Goal: Task Accomplishment & Management: Use online tool/utility

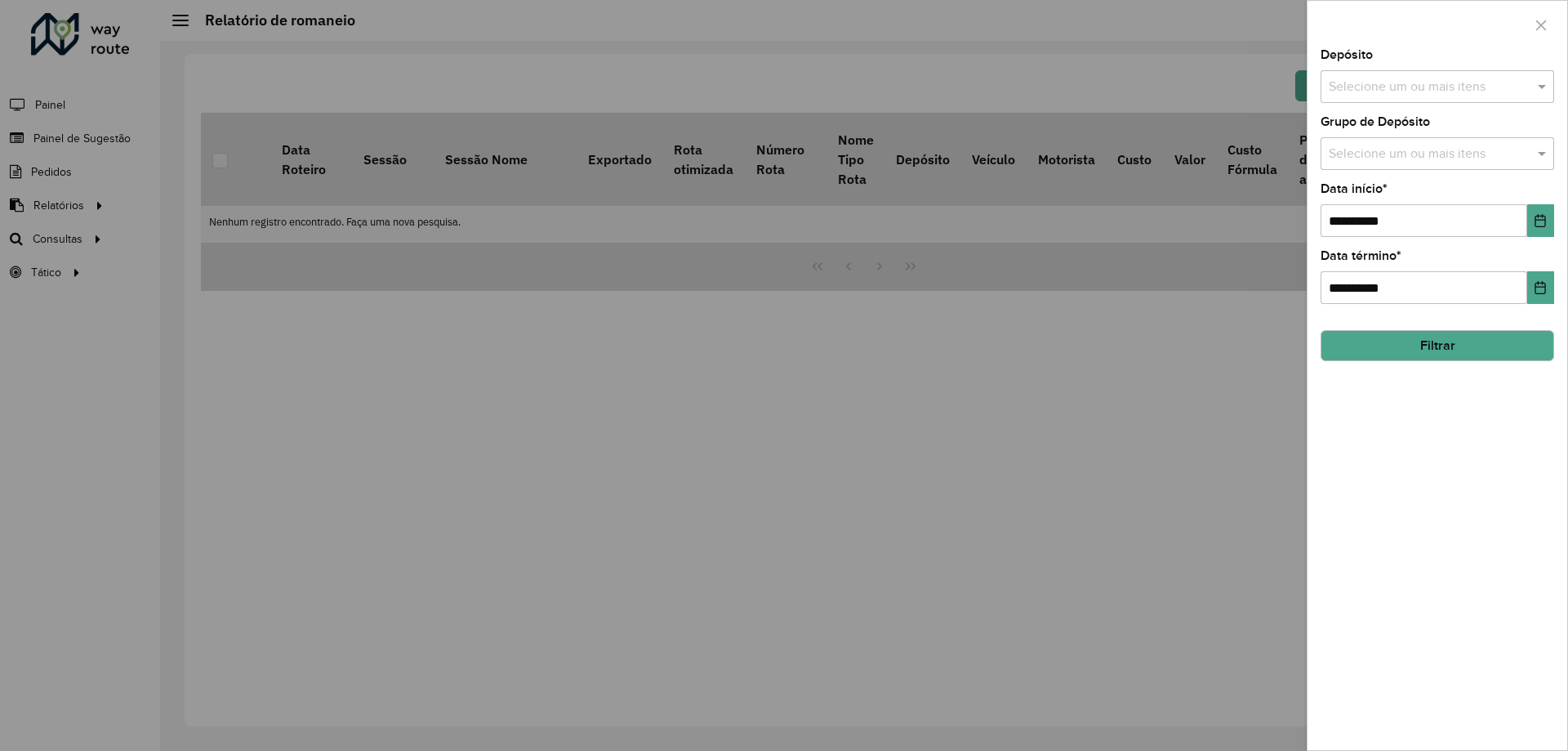
click at [515, 253] on div at bounding box center [784, 375] width 1568 height 751
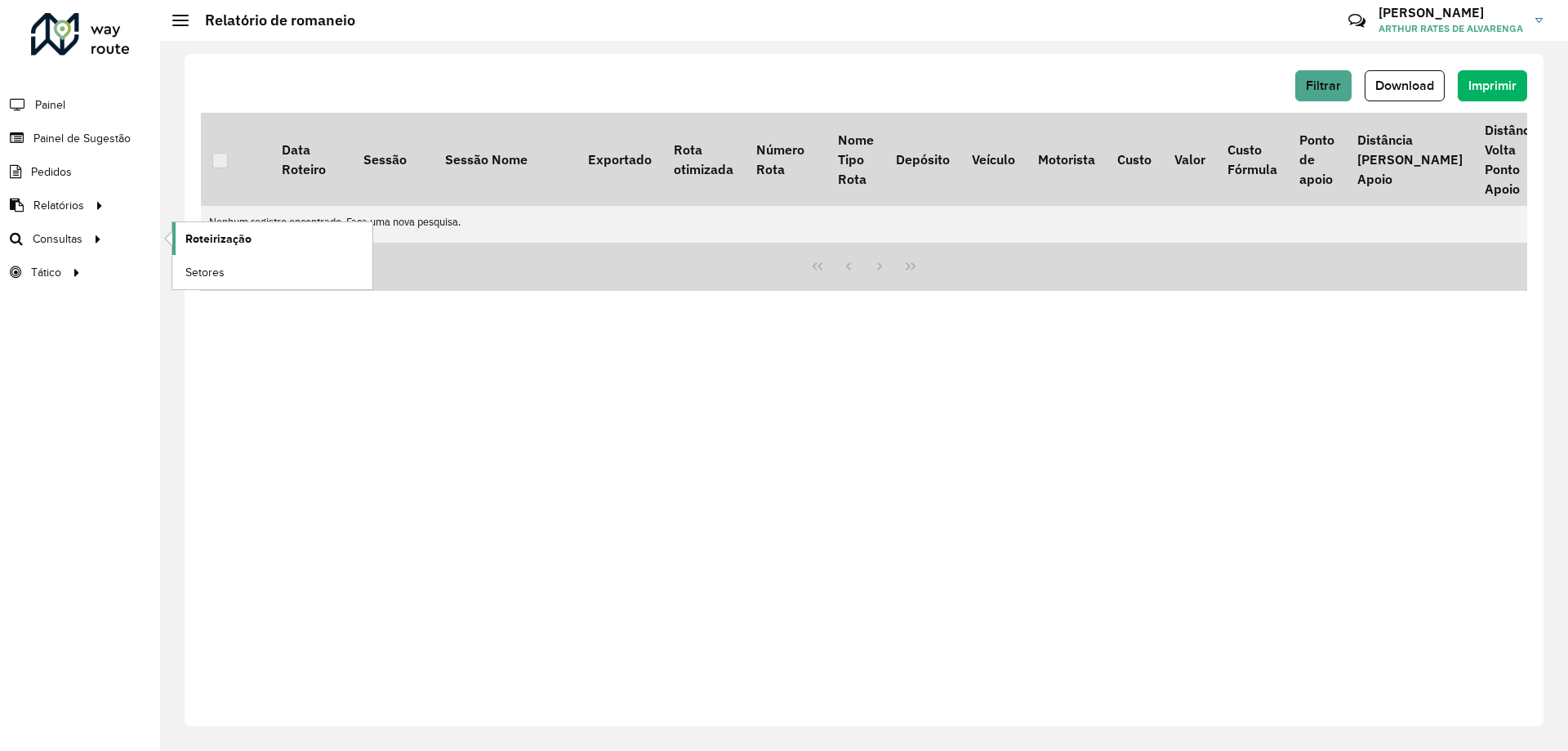
click at [205, 240] on span "Roteirização" at bounding box center [218, 238] width 66 height 17
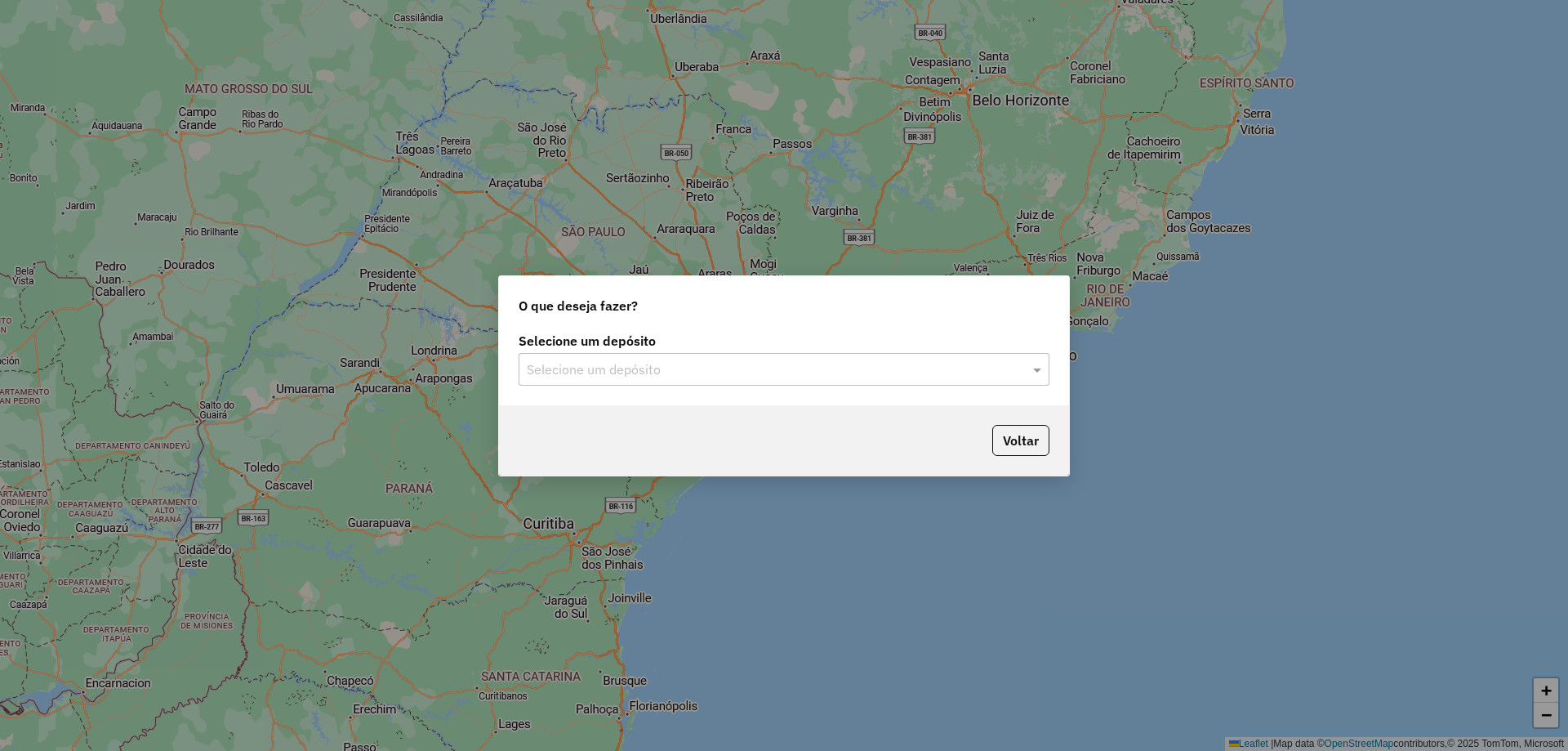
click at [749, 368] on input "text" at bounding box center [767, 370] width 481 height 20
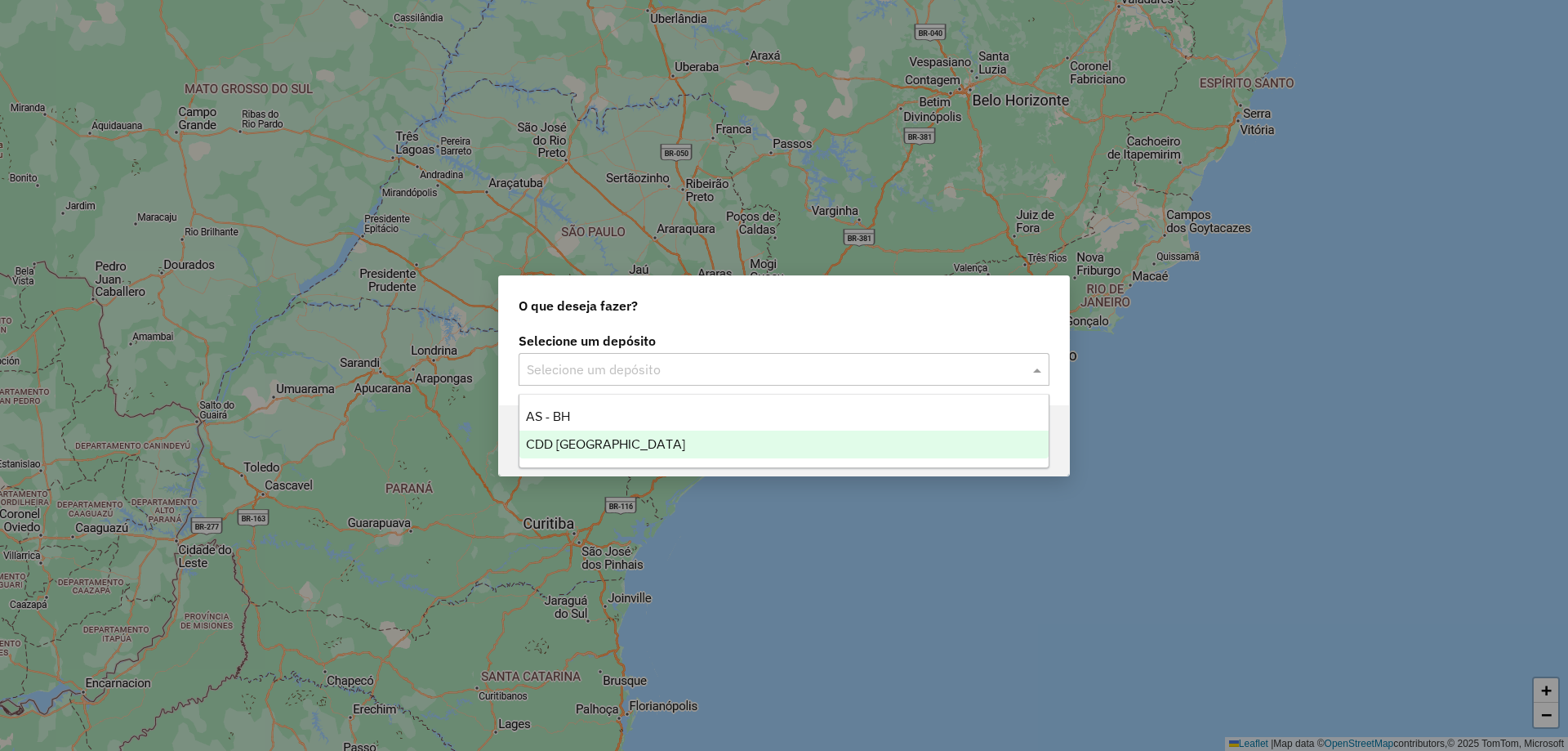
click at [691, 438] on div "CDD Belo Horizonte" at bounding box center [784, 445] width 529 height 28
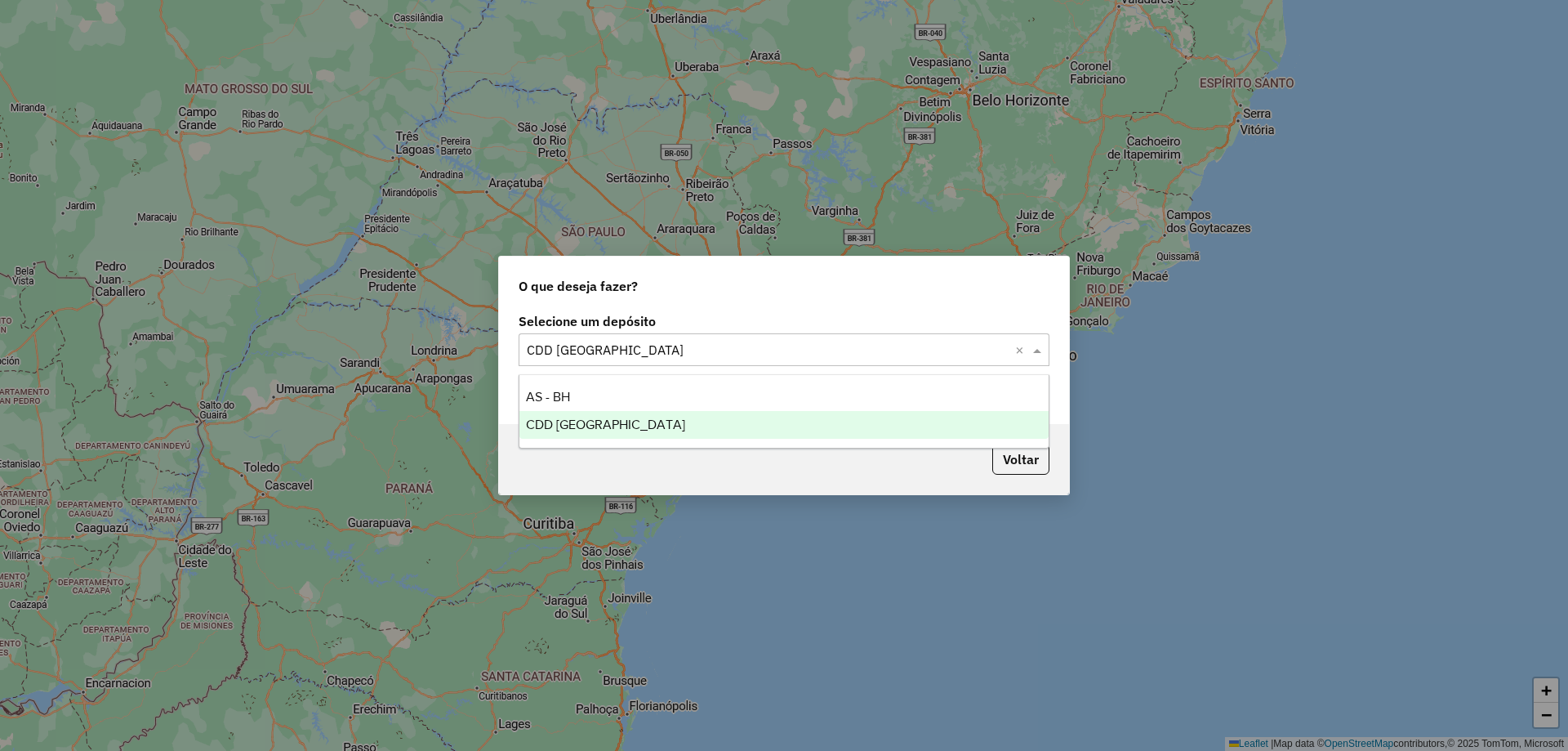
click at [548, 351] on input "text" at bounding box center [767, 351] width 481 height 20
click at [619, 307] on div "O que deseja fazer?" at bounding box center [784, 282] width 570 height 52
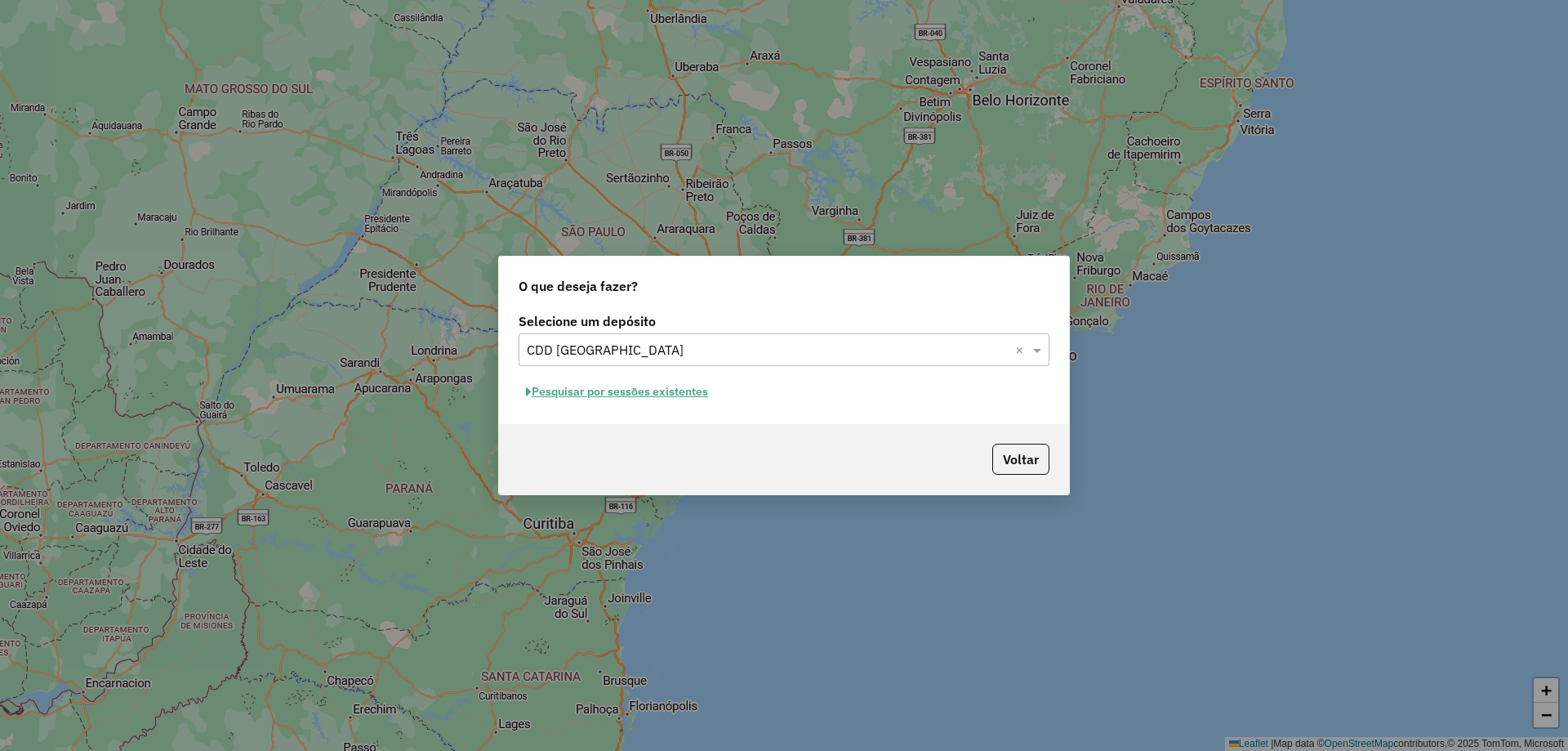
click at [634, 395] on button "Pesquisar por sessões existentes" at bounding box center [616, 391] width 196 height 25
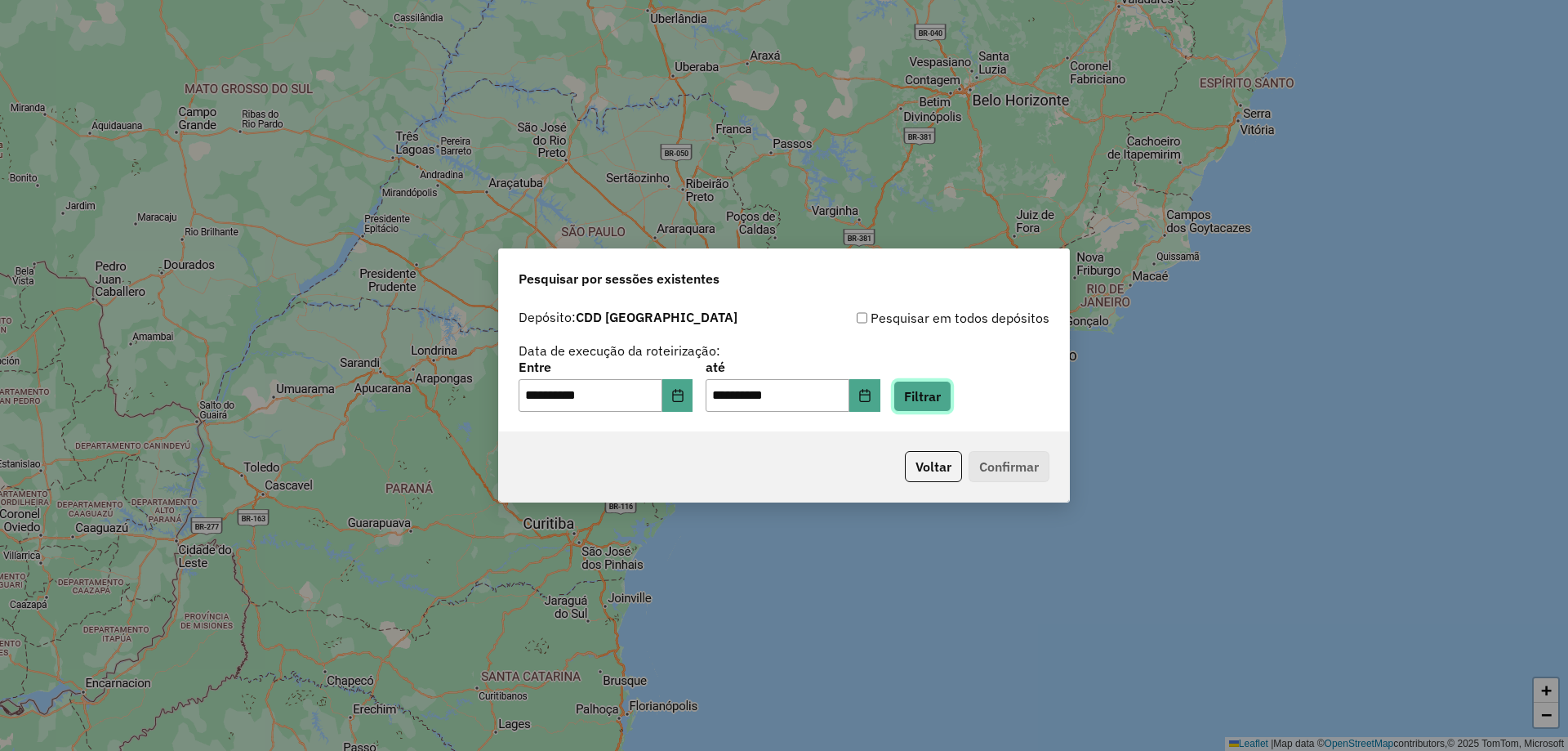
click at [952, 391] on button "Filtrar" at bounding box center [922, 396] width 58 height 31
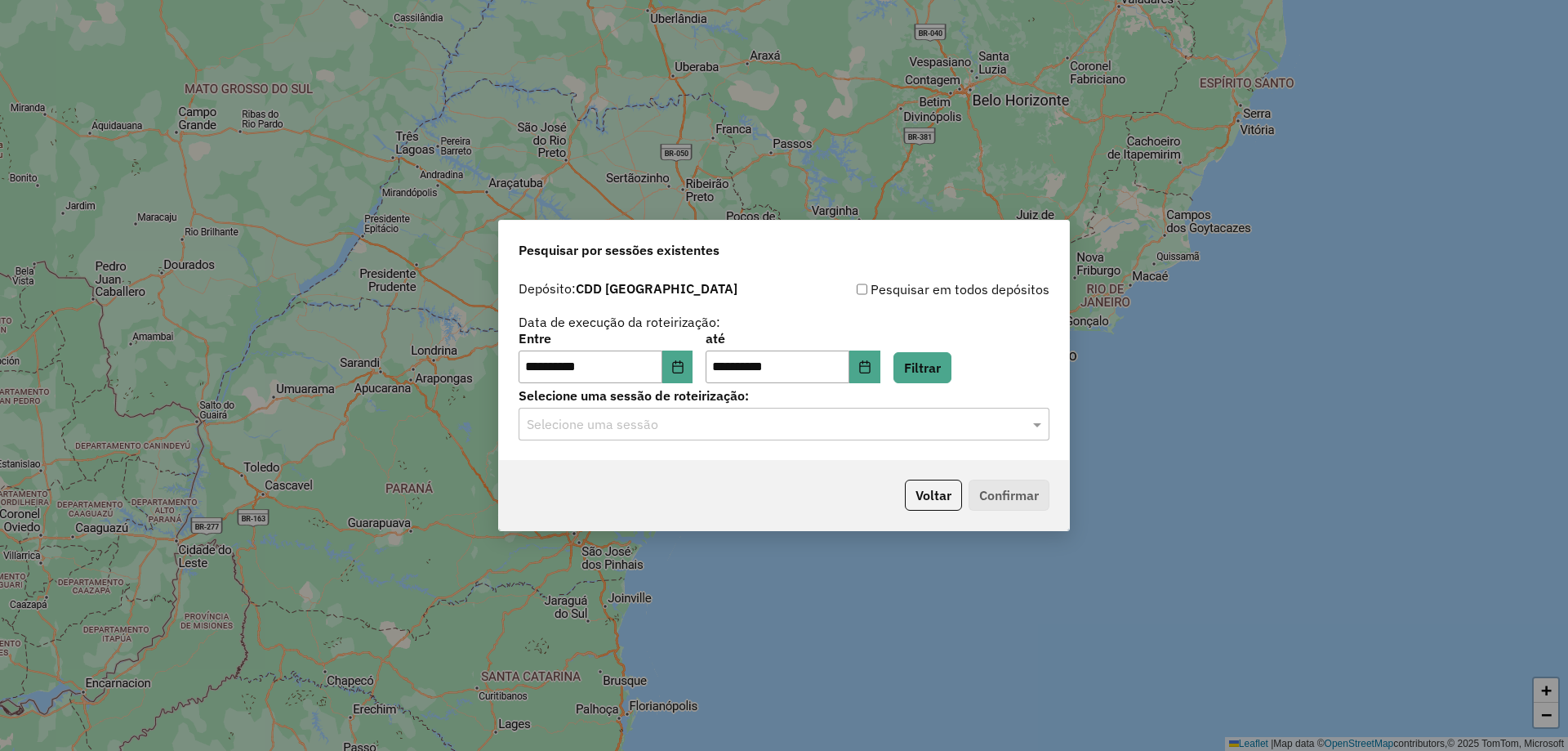
click at [827, 425] on input "text" at bounding box center [767, 425] width 481 height 20
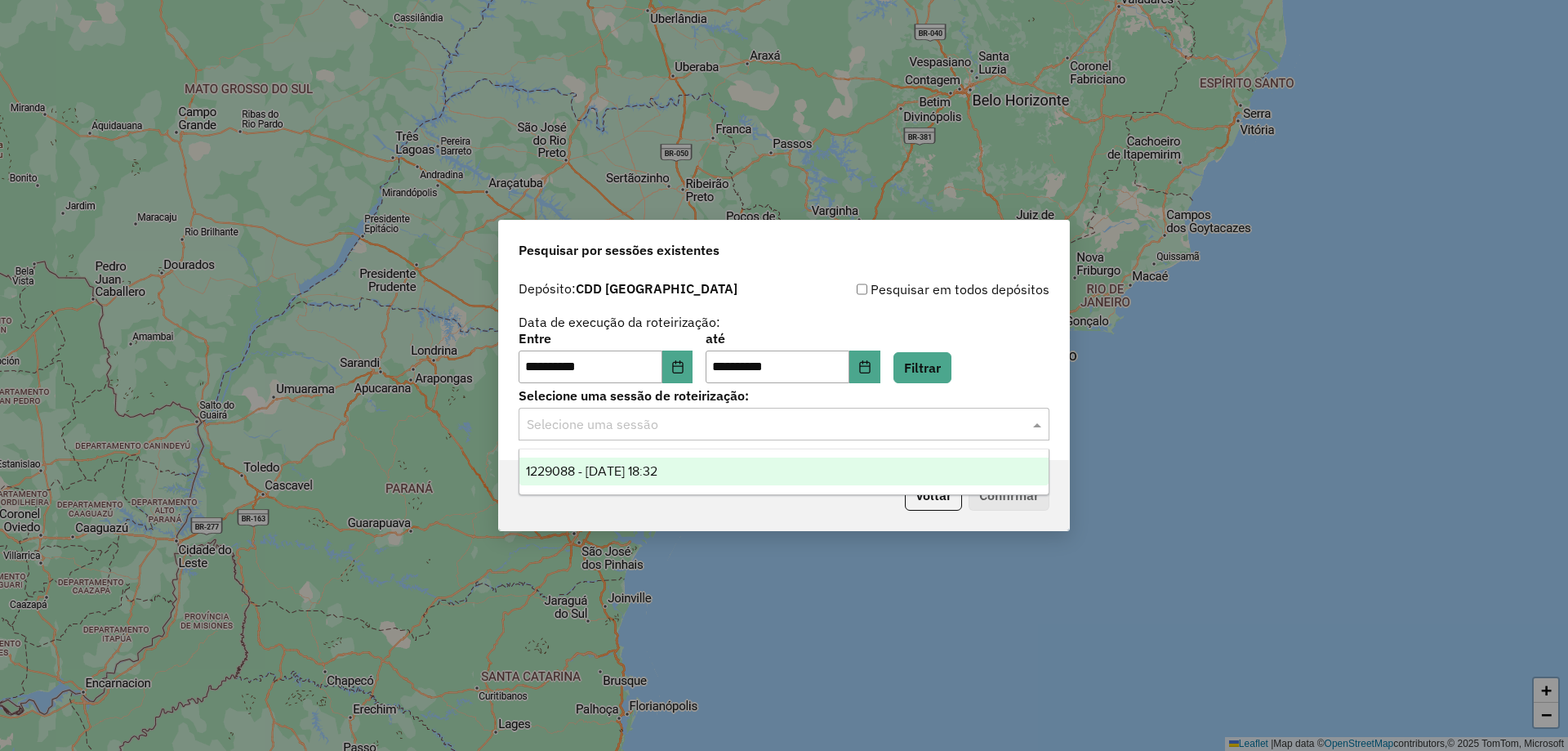
click at [797, 455] on ng-dropdown-panel "1229088 - 13/08/2025 18:32" at bounding box center [784, 472] width 531 height 47
click at [793, 460] on div "1229088 - 13/08/2025 18:32" at bounding box center [784, 472] width 529 height 28
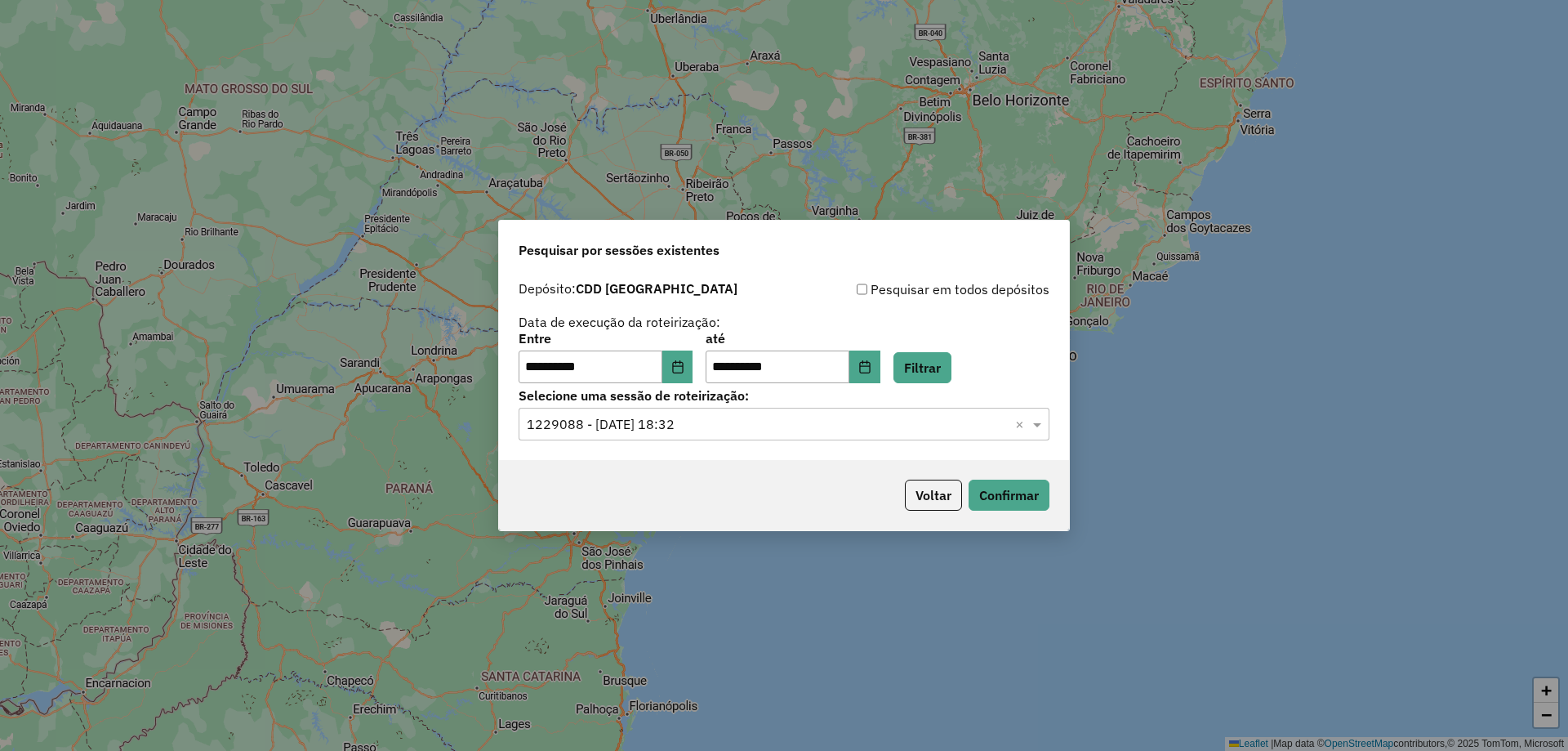
click at [982, 476] on div "Voltar Confirmar" at bounding box center [784, 495] width 570 height 70
click at [1008, 498] on button "Confirmar" at bounding box center [1009, 495] width 81 height 31
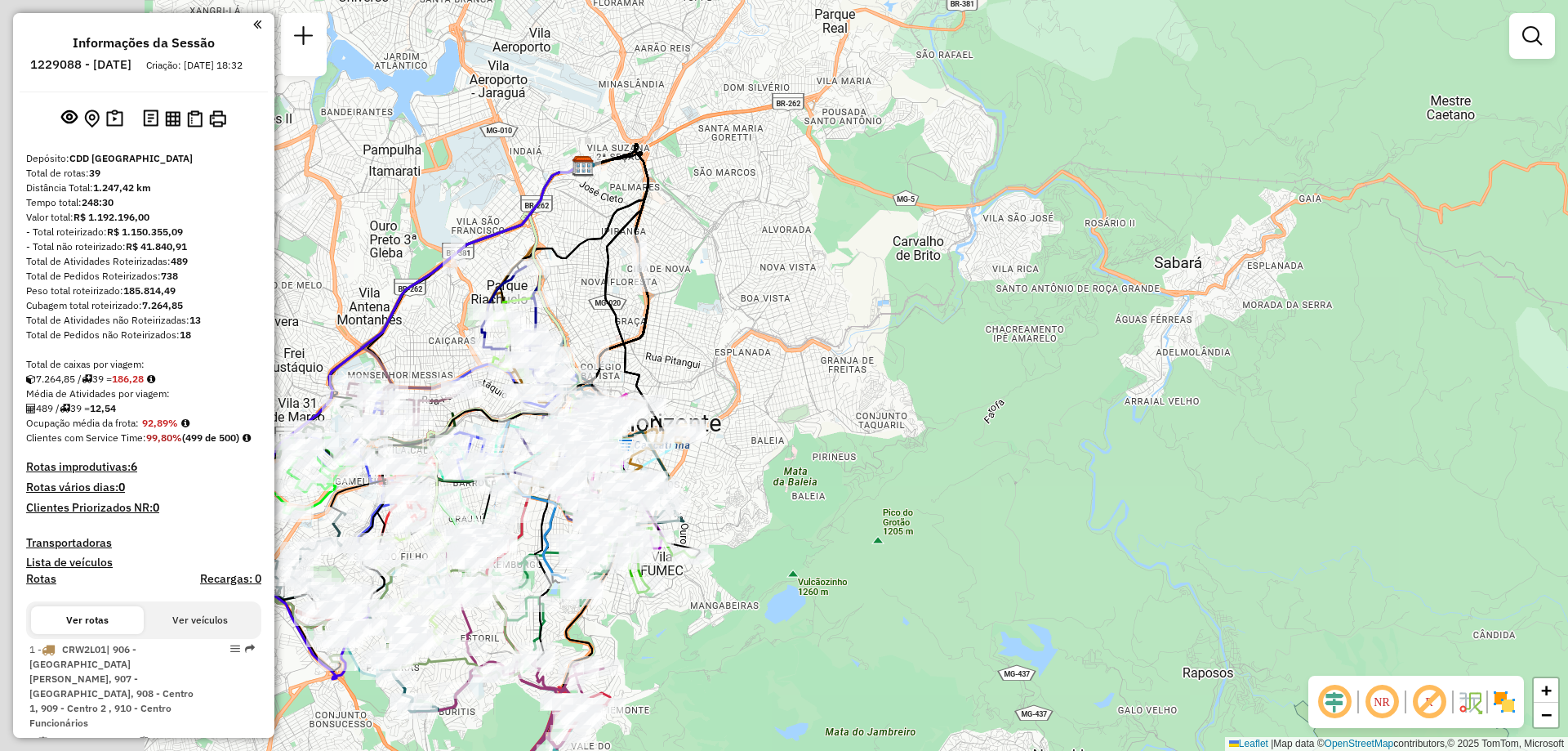
drag, startPoint x: 673, startPoint y: 374, endPoint x: 931, endPoint y: 423, distance: 262.6
click at [940, 426] on div "Janela de atendimento Grade de atendimento Capacidade Transportadoras Veículos …" at bounding box center [784, 375] width 1568 height 751
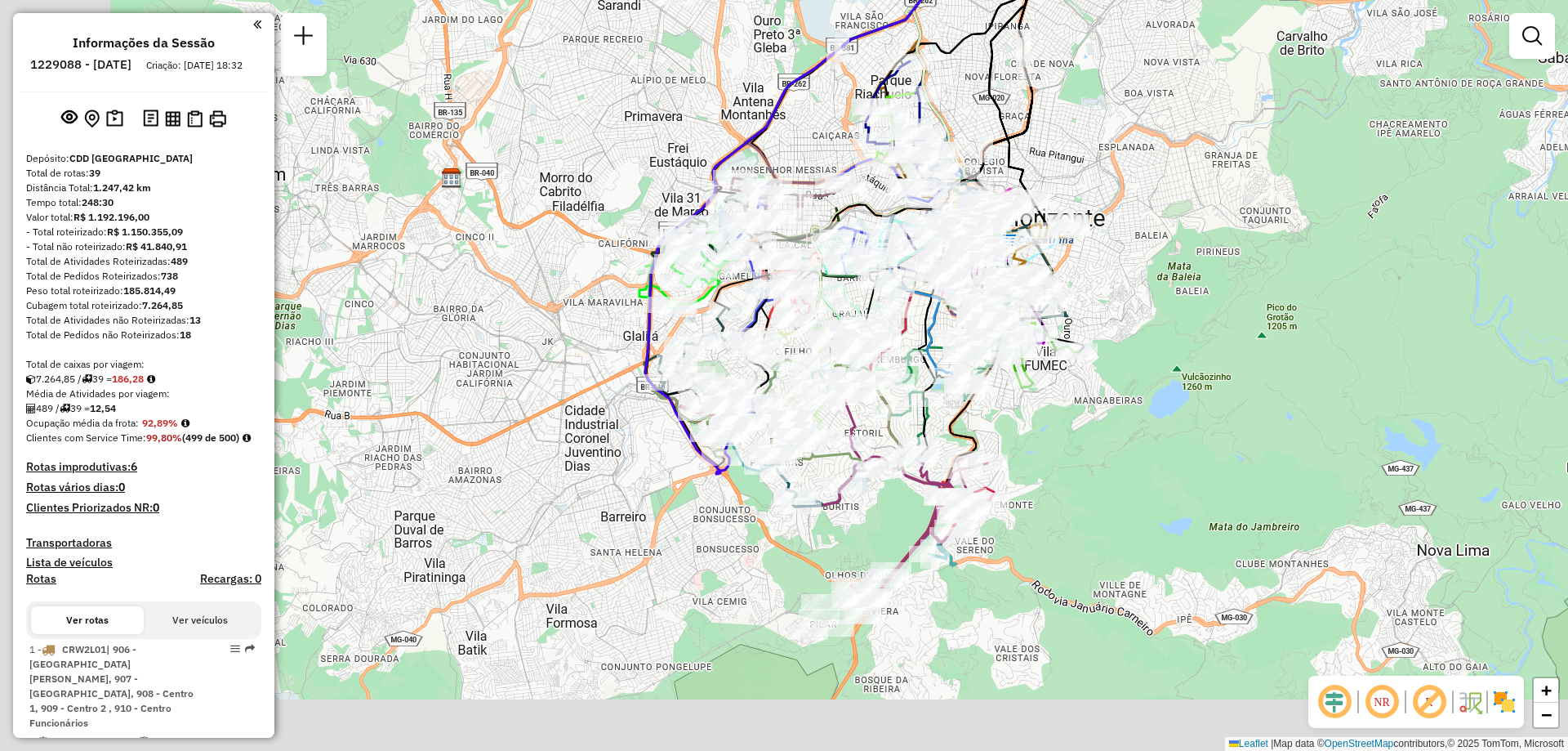
drag, startPoint x: 840, startPoint y: 350, endPoint x: 1013, endPoint y: 160, distance: 257.0
click at [1013, 160] on icon at bounding box center [1019, 86] width 102 height 293
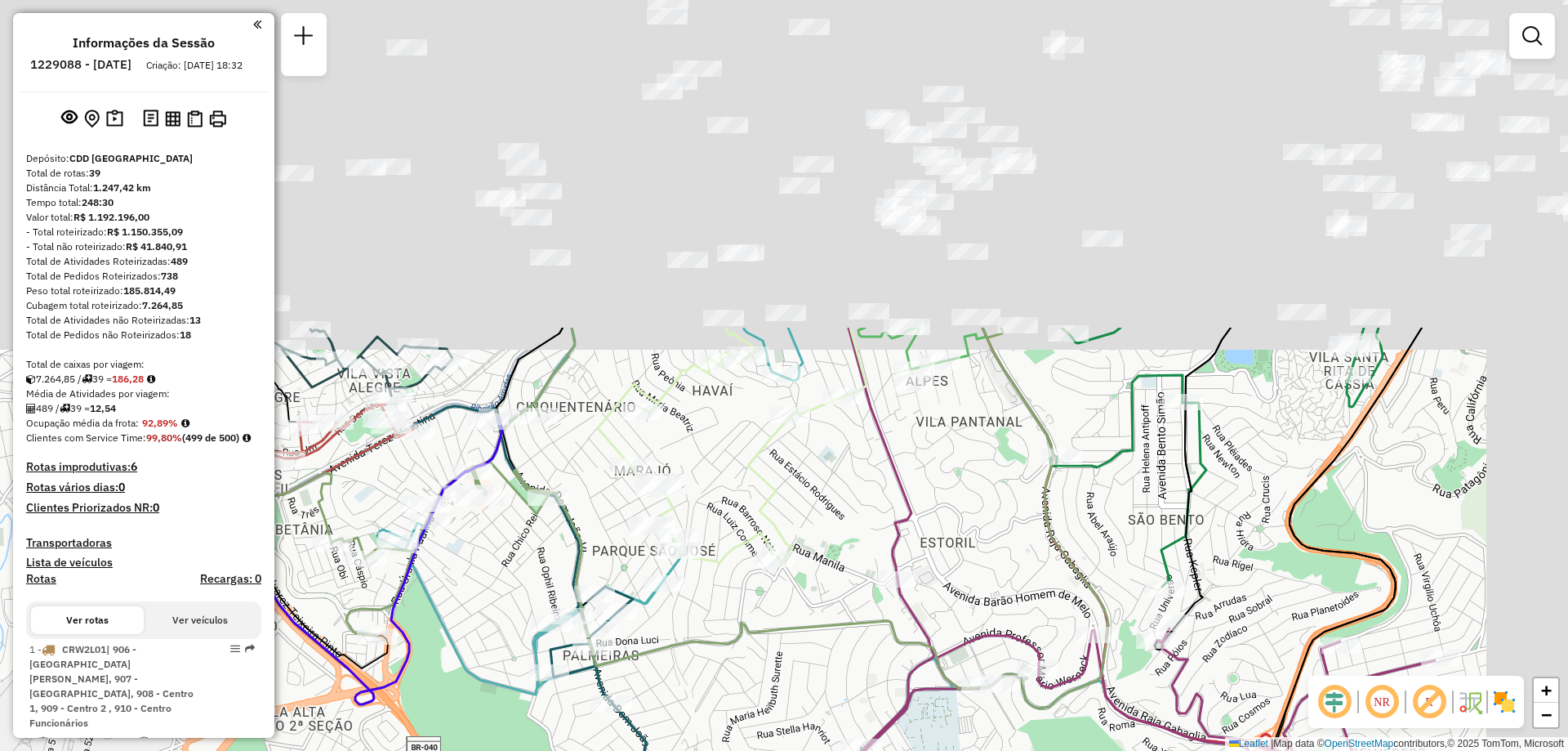
drag, startPoint x: 622, startPoint y: 358, endPoint x: 535, endPoint y: 486, distance: 154.8
click at [526, 500] on icon at bounding box center [720, 519] width 777 height 381
